Goal: Information Seeking & Learning: Check status

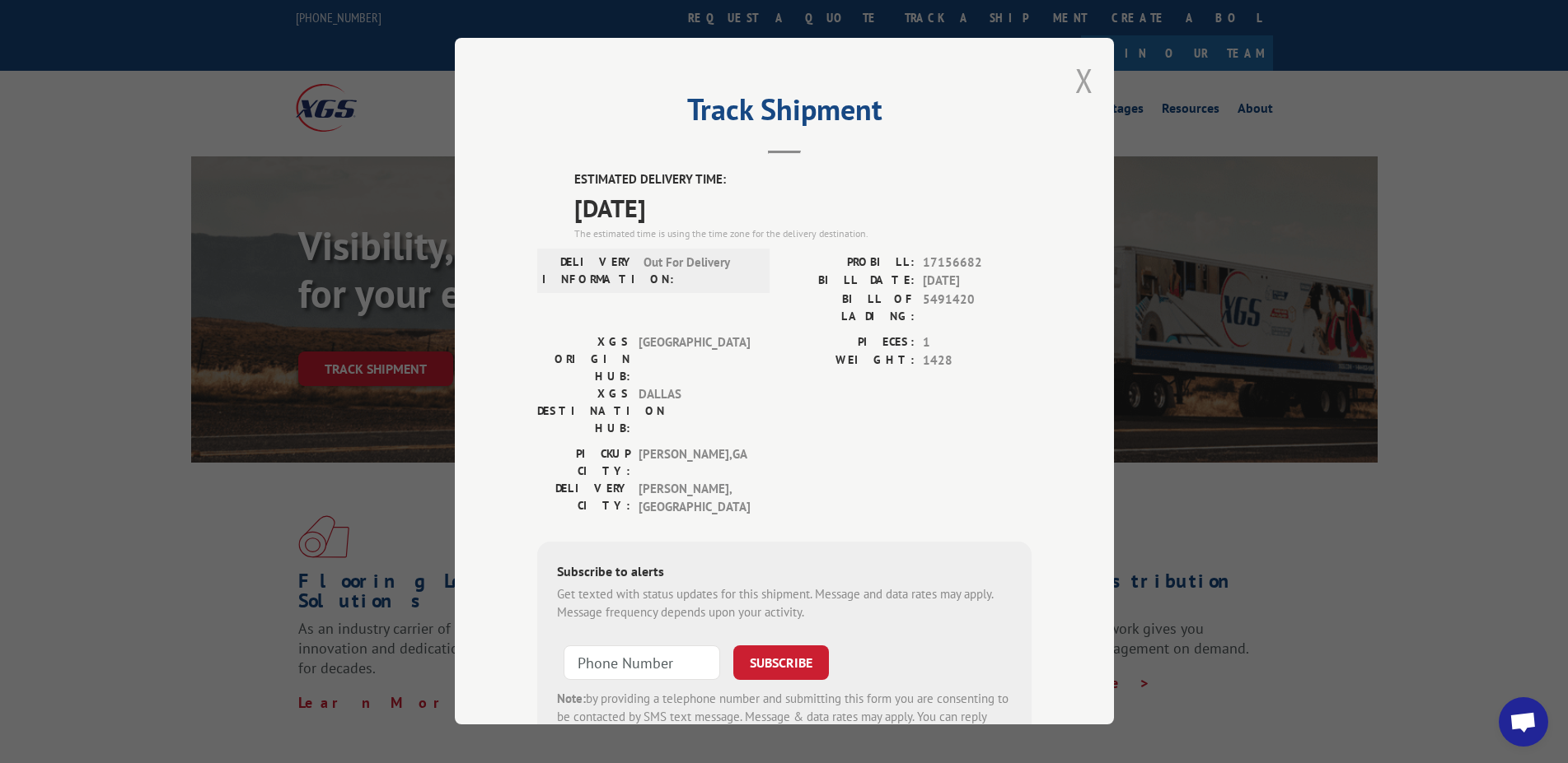
click at [1075, 81] on button "Close modal" at bounding box center [1084, 80] width 19 height 44
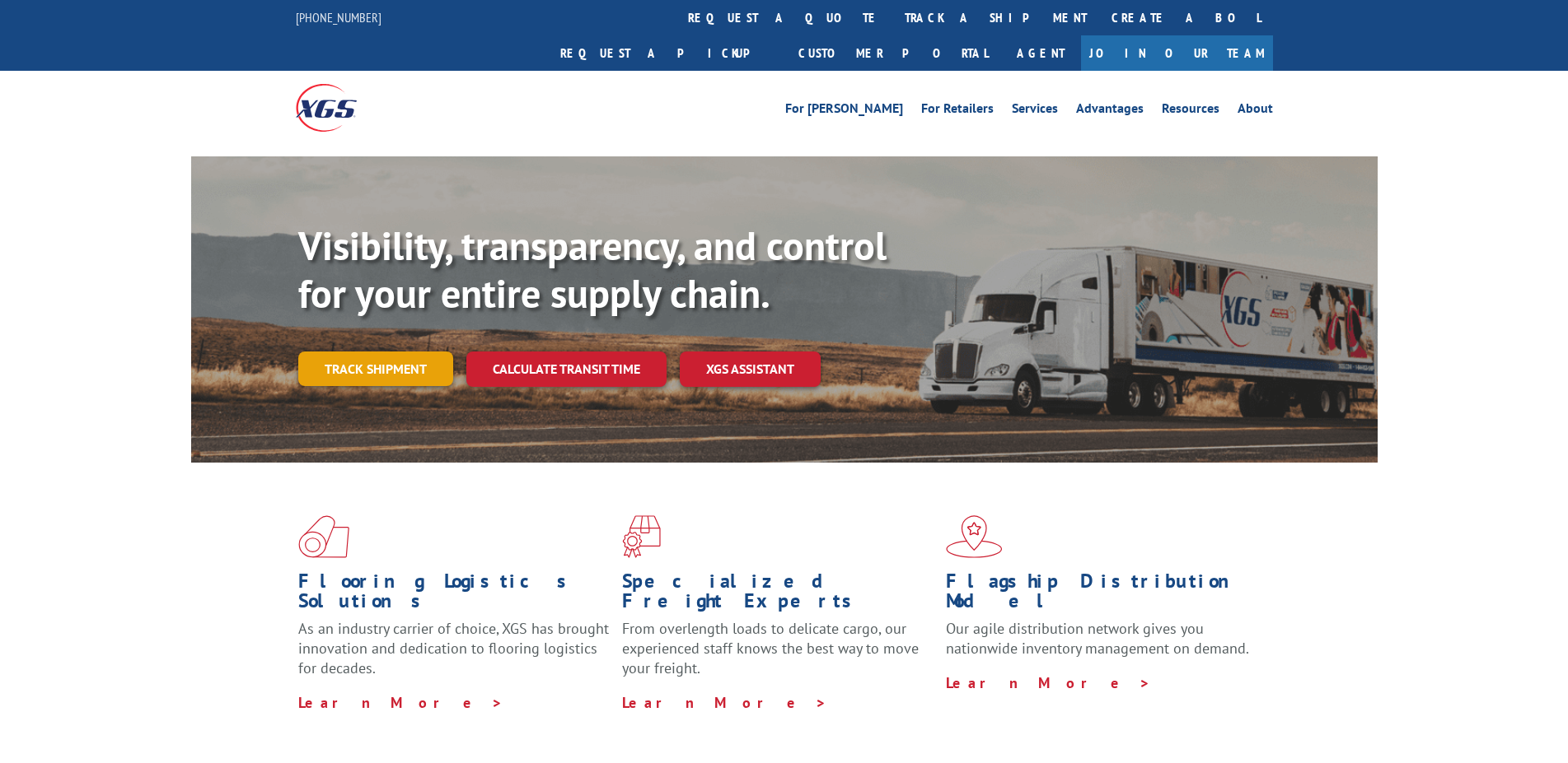
click at [386, 352] on link "Track shipment" at bounding box center [375, 368] width 155 height 34
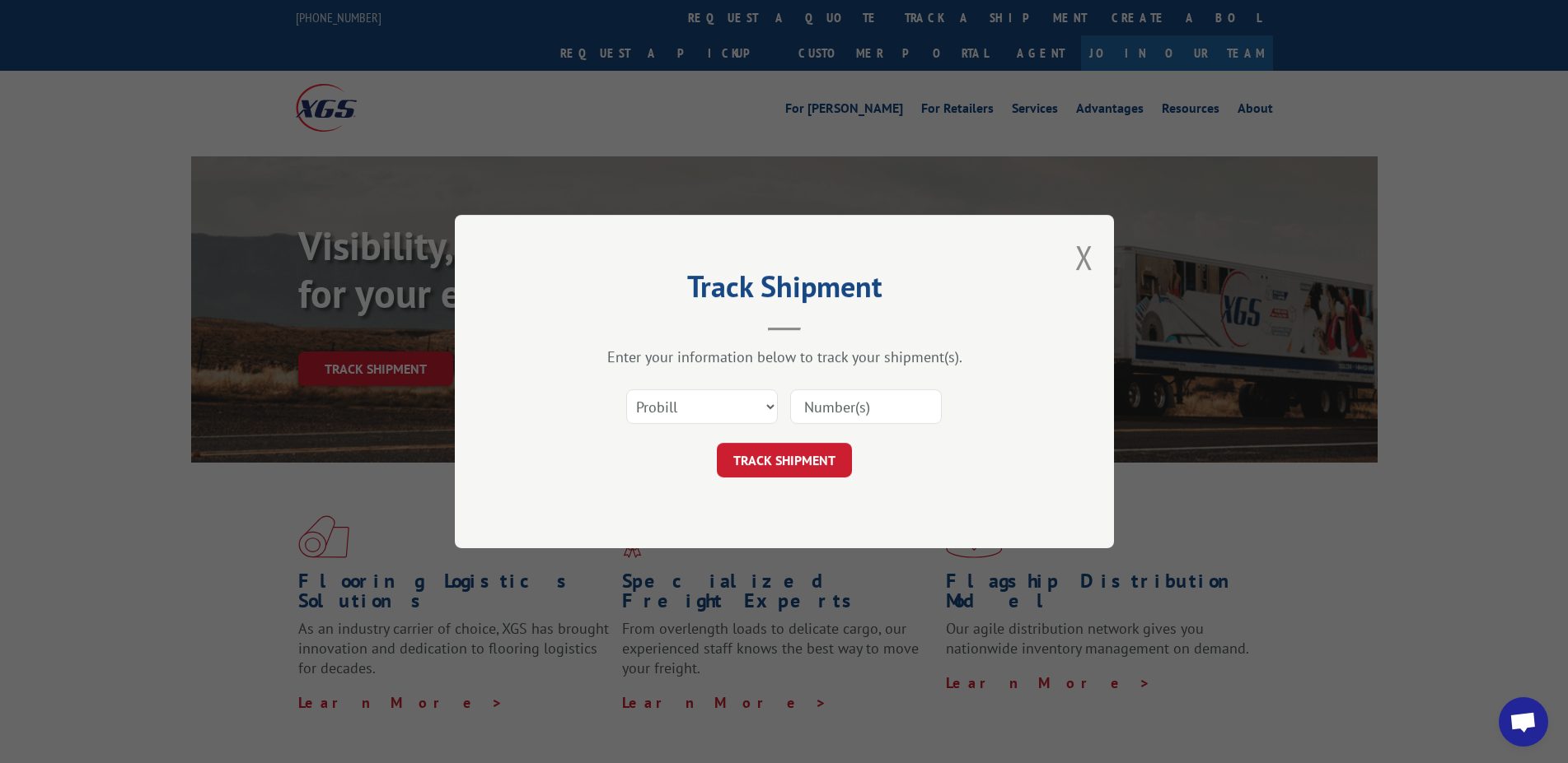
click at [875, 411] on input at bounding box center [866, 406] width 152 height 34
type input "17156682"
click at [802, 450] on button "TRACK SHIPMENT" at bounding box center [784, 460] width 135 height 34
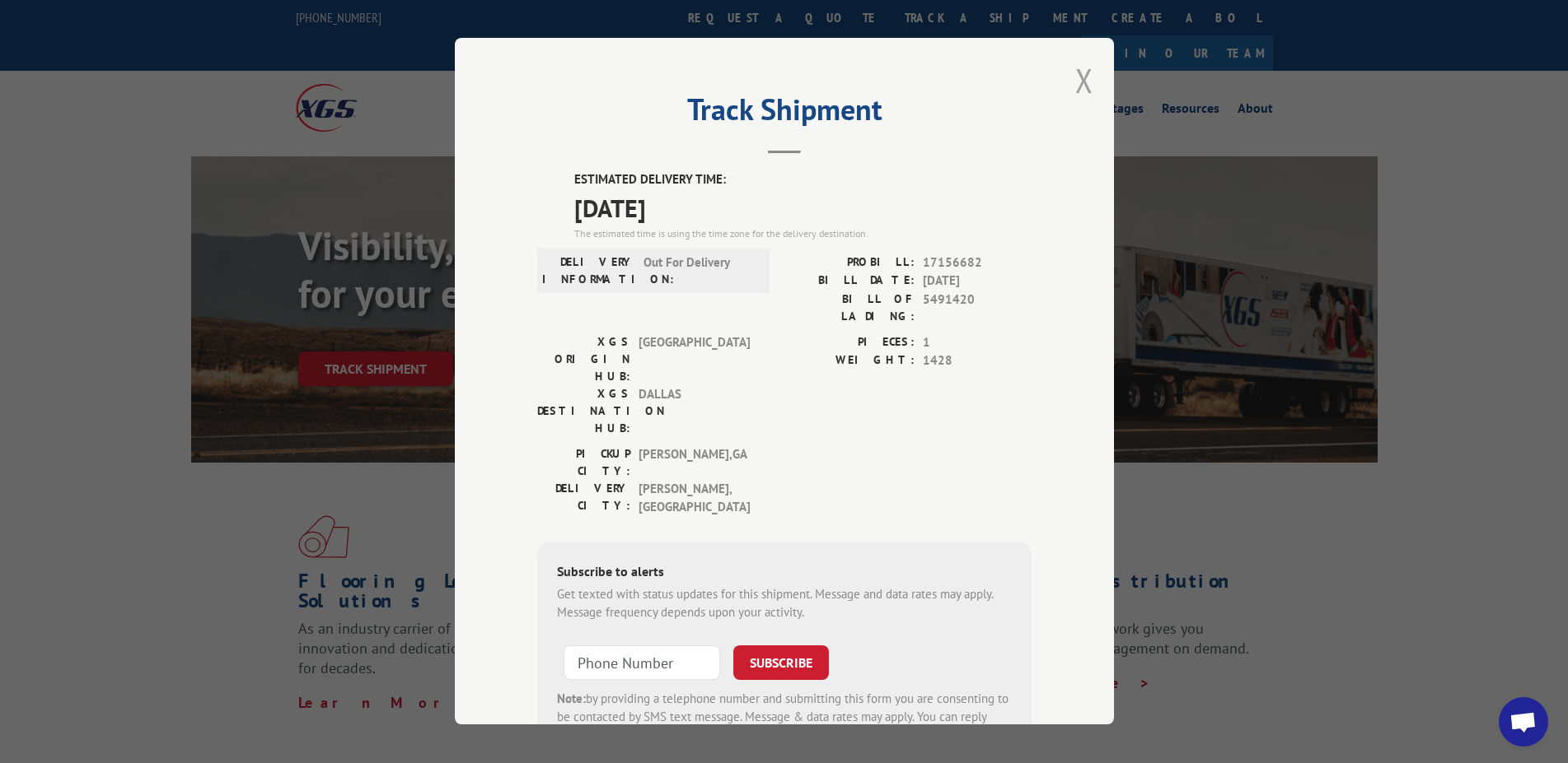
click at [1077, 82] on button "Close modal" at bounding box center [1084, 80] width 19 height 44
